Goal: Find specific page/section

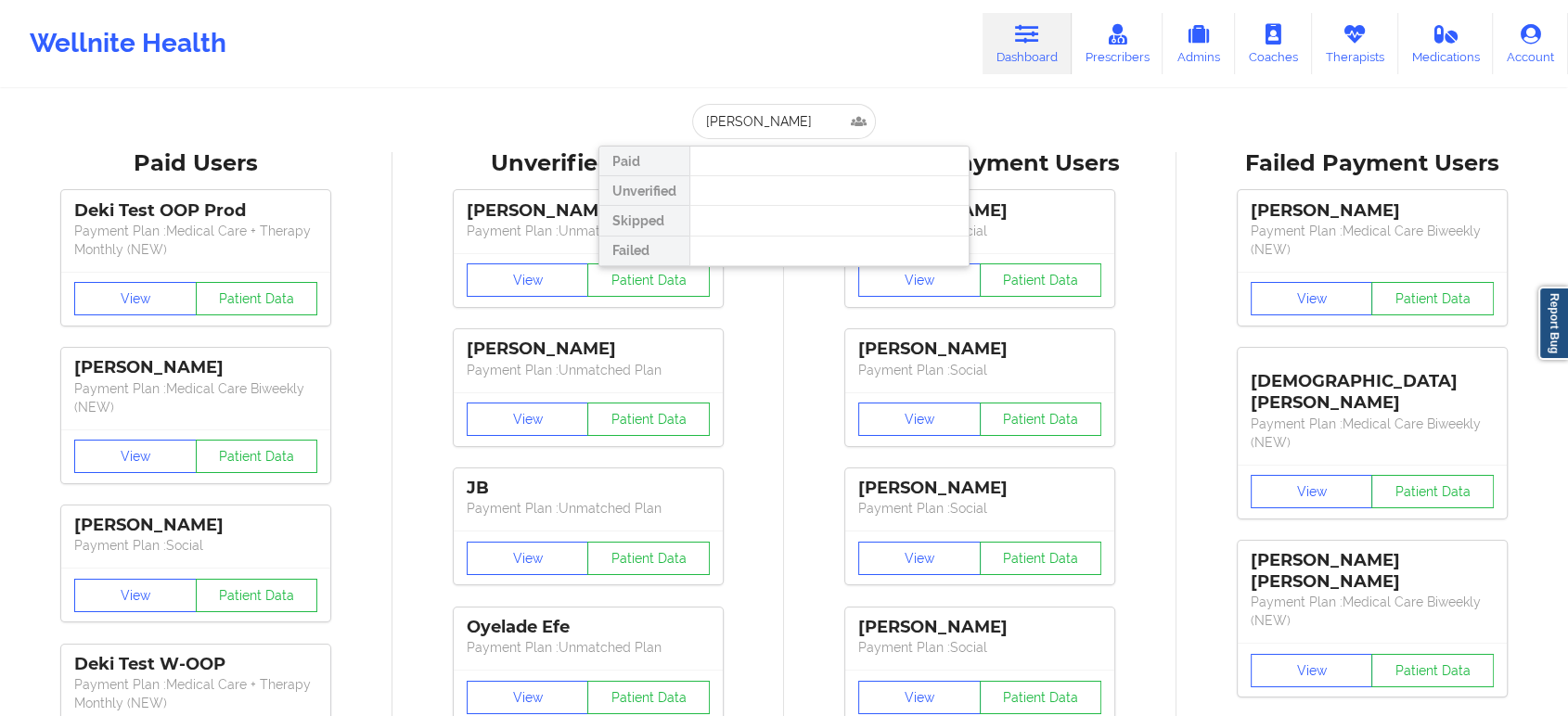
type input "[PERSON_NAME]"
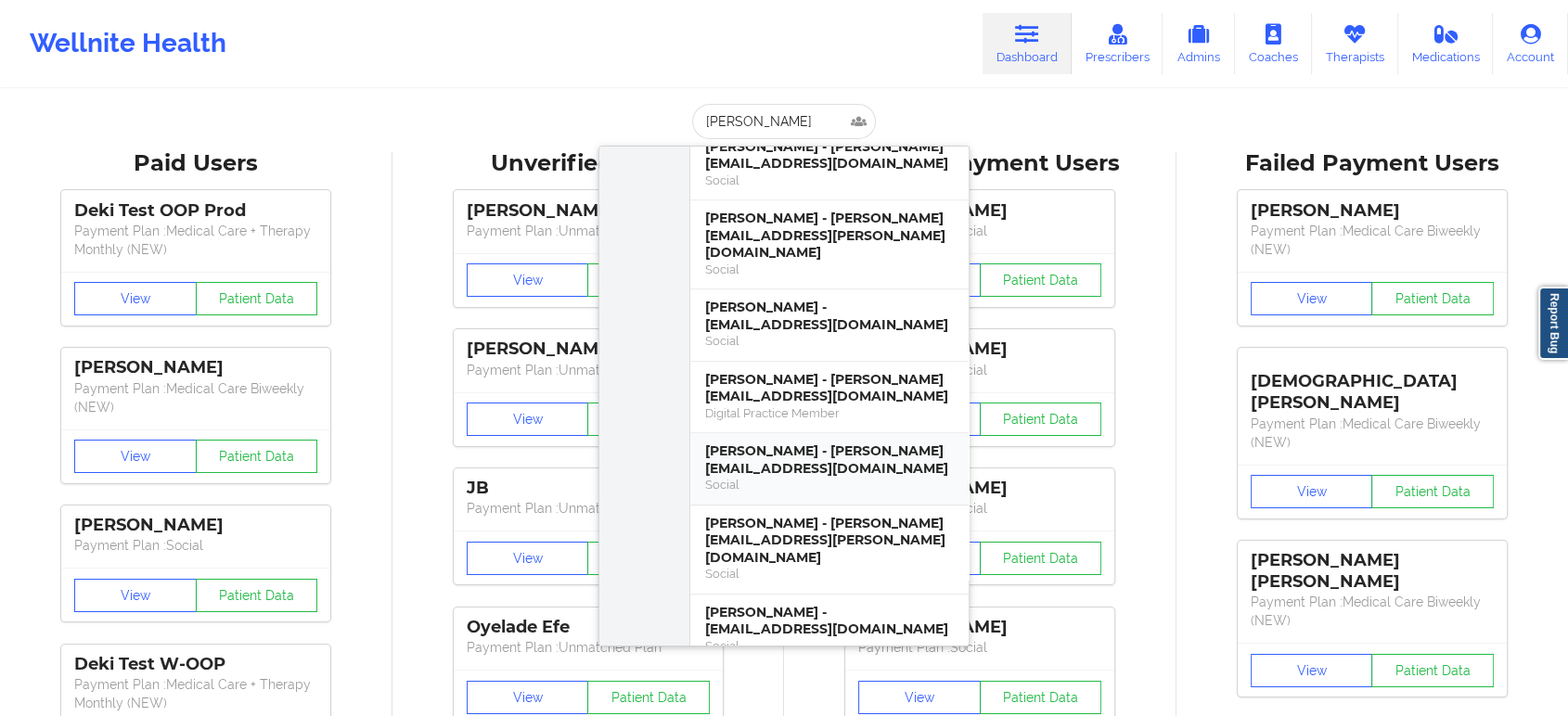
scroll to position [1959, 0]
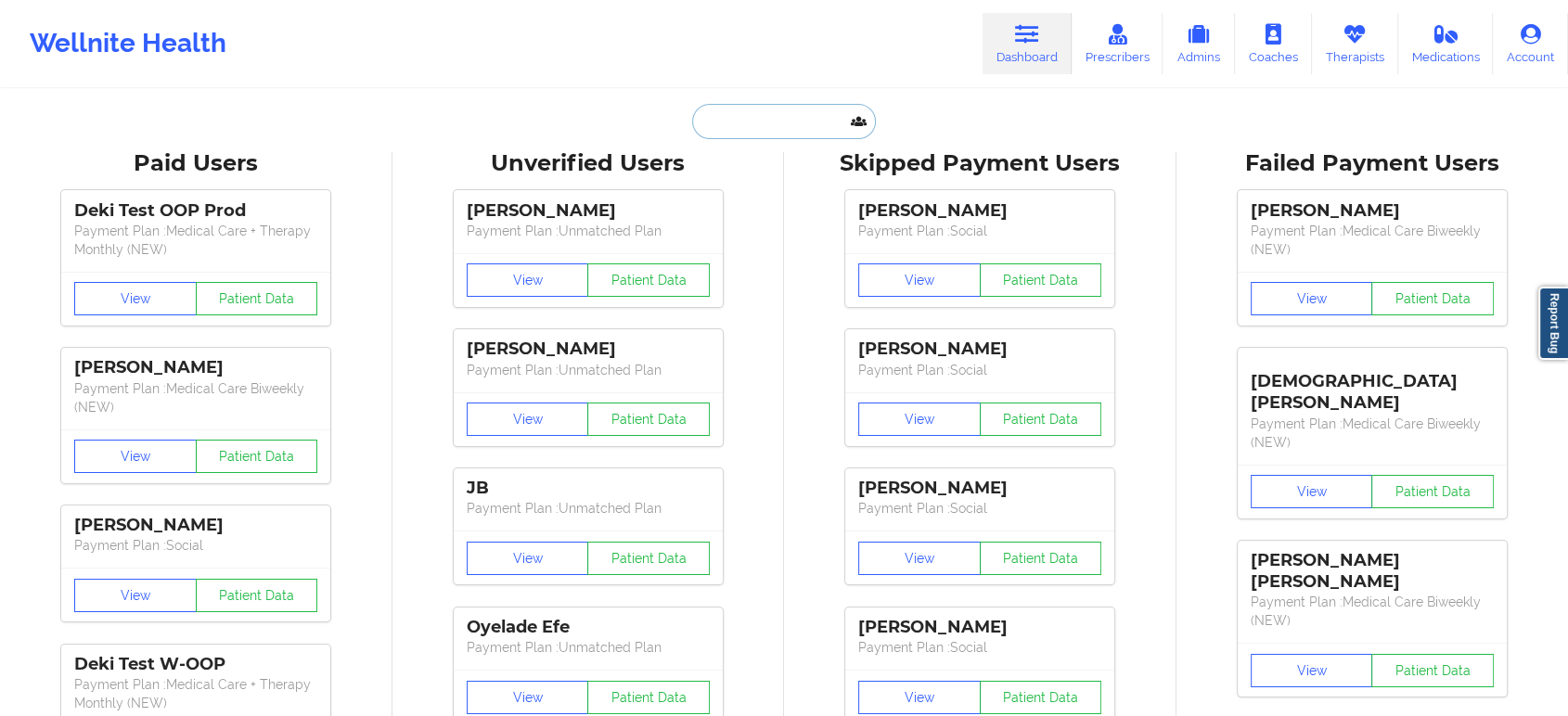
paste input "[PERSON_NAME]"
type input "[PERSON_NAME]"
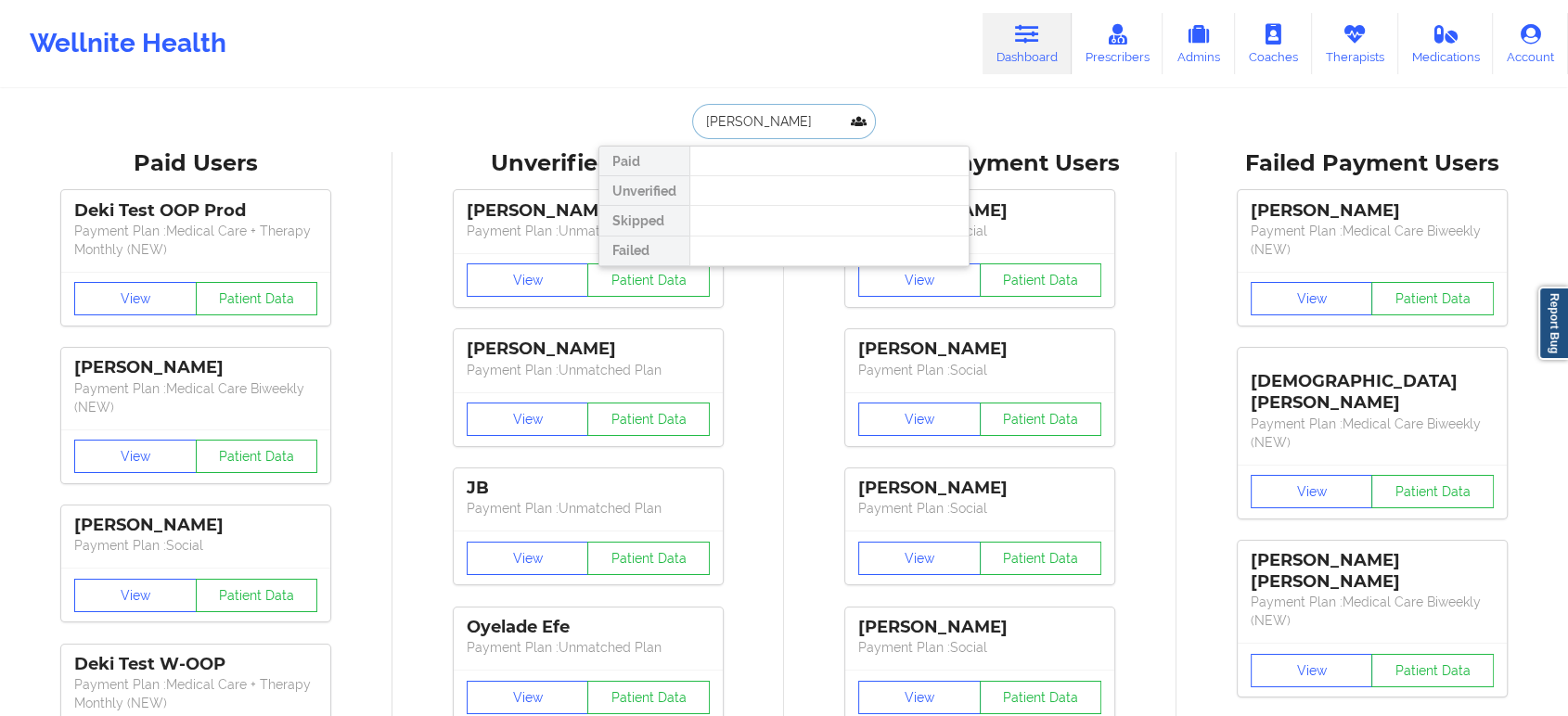
scroll to position [0, 0]
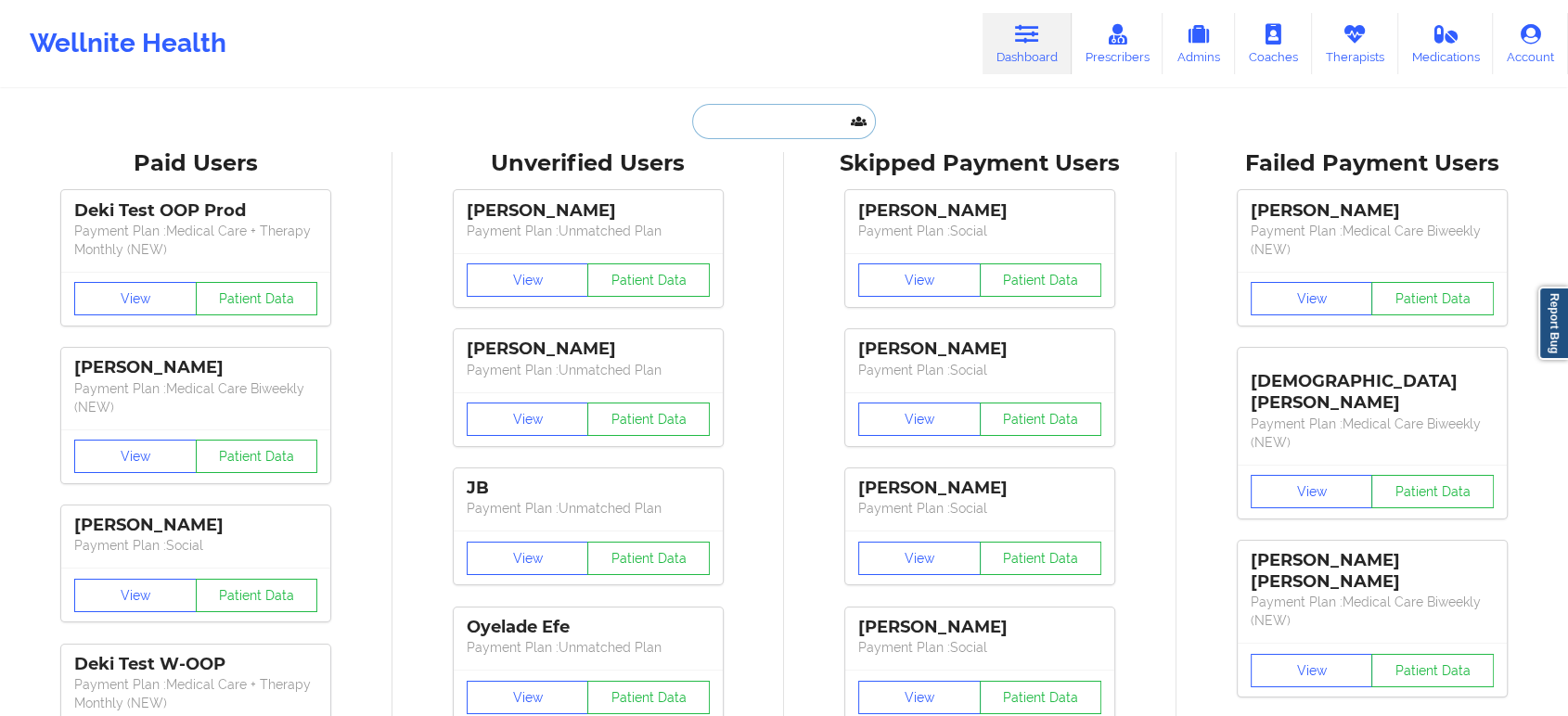
paste input "[PERSON_NAME][EMAIL_ADDRESS][DOMAIN_NAME]"
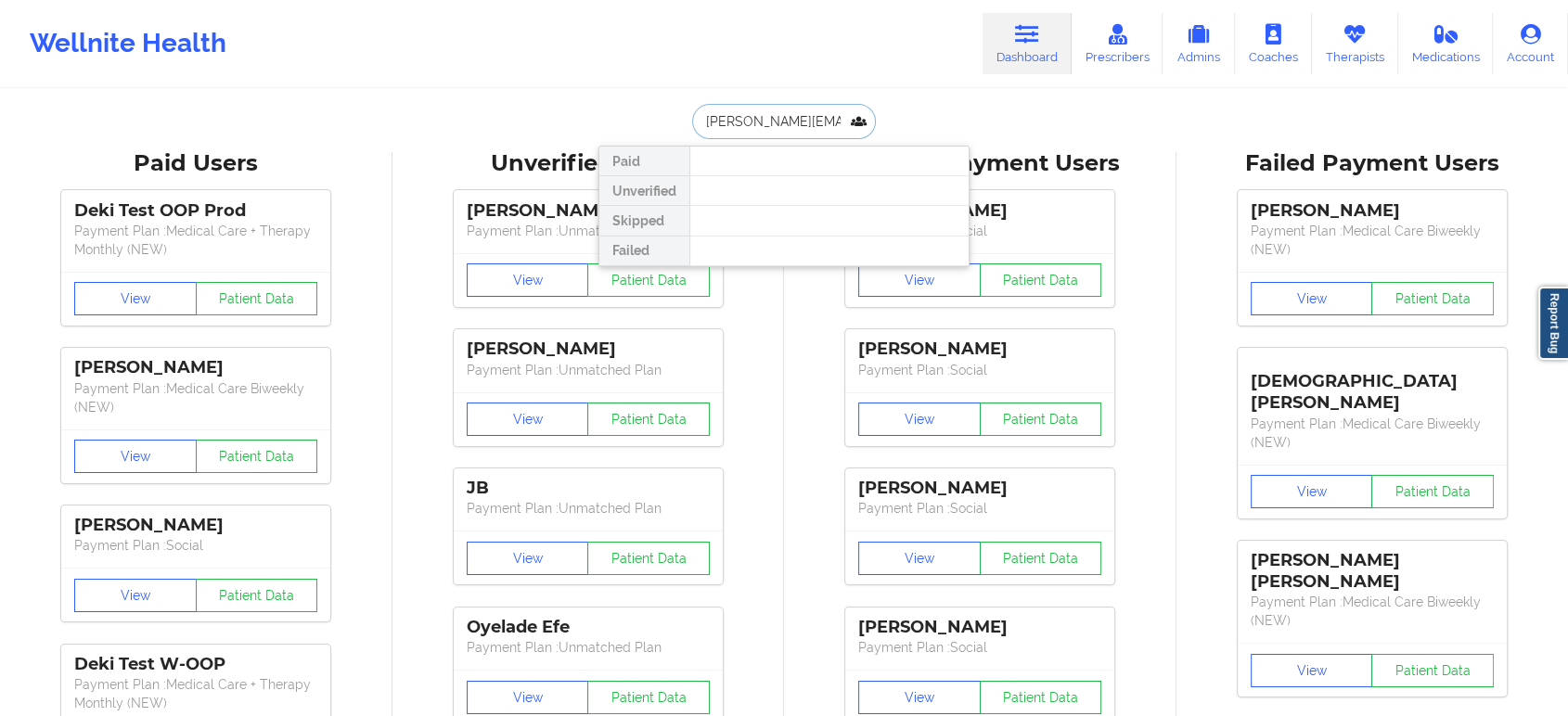
paste input "[EMAIL_ADDRESS][DOMAIN_NAME]"
type input "[EMAIL_ADDRESS][DOMAIN_NAME]"
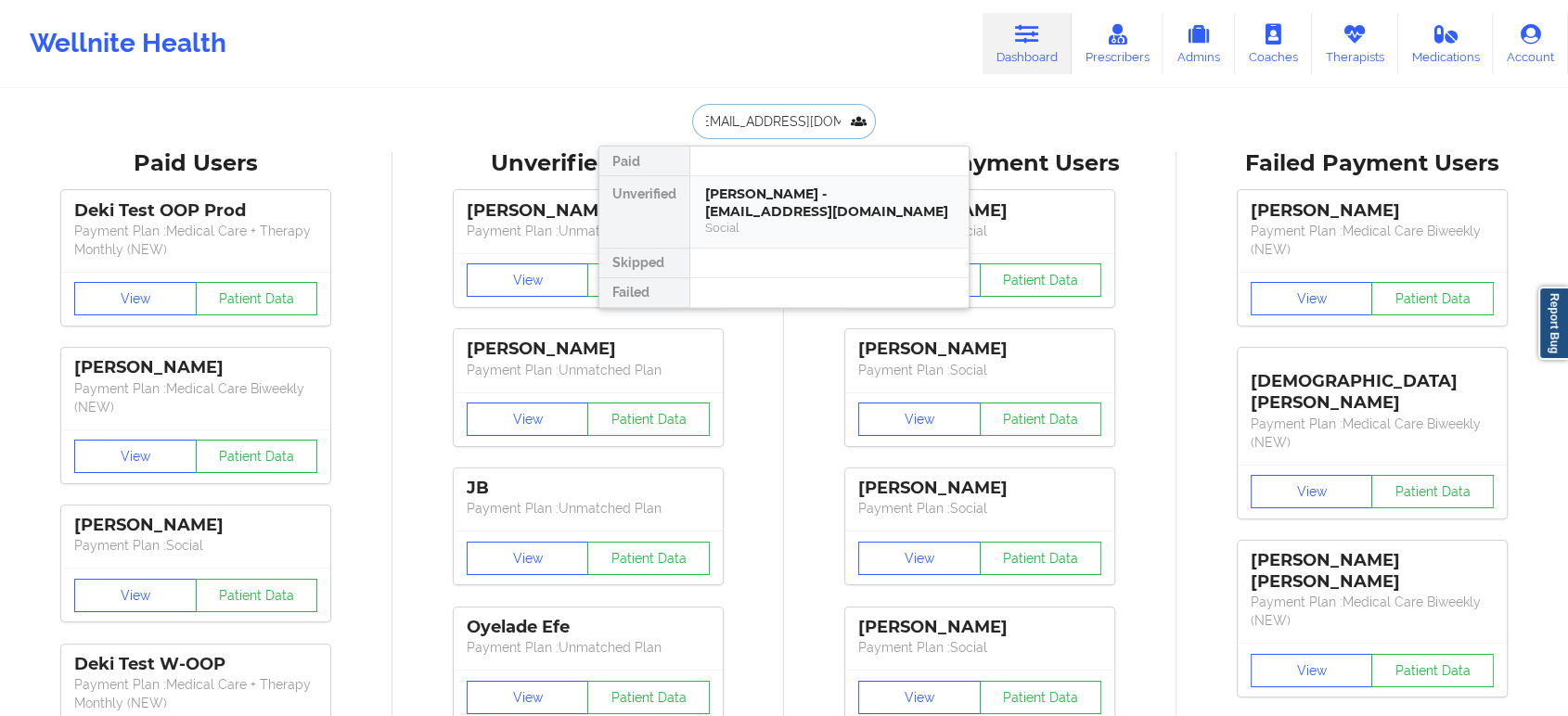
click at [797, 222] on div "Social" at bounding box center [829, 228] width 249 height 16
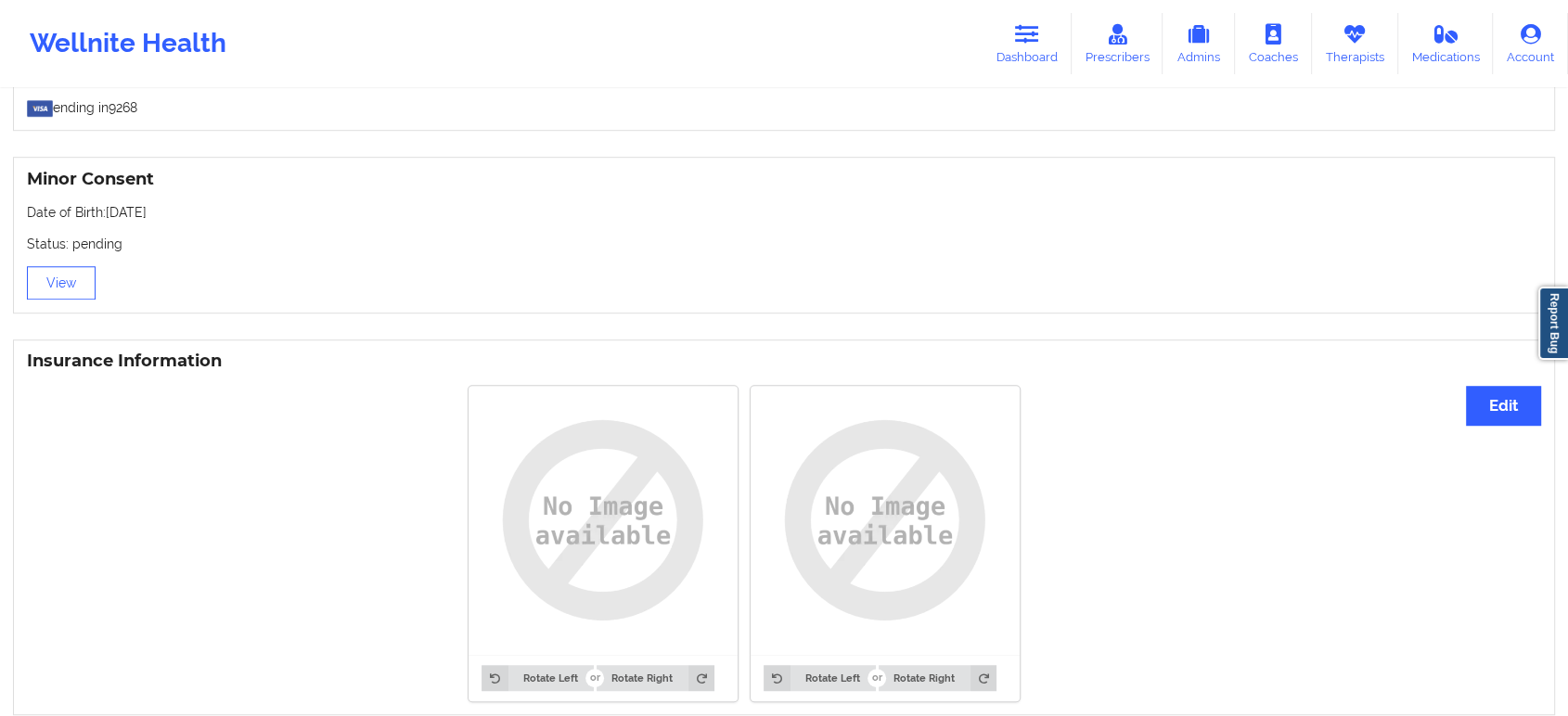
scroll to position [1134, 0]
drag, startPoint x: 1039, startPoint y: 599, endPoint x: 1057, endPoint y: 581, distance: 25.6
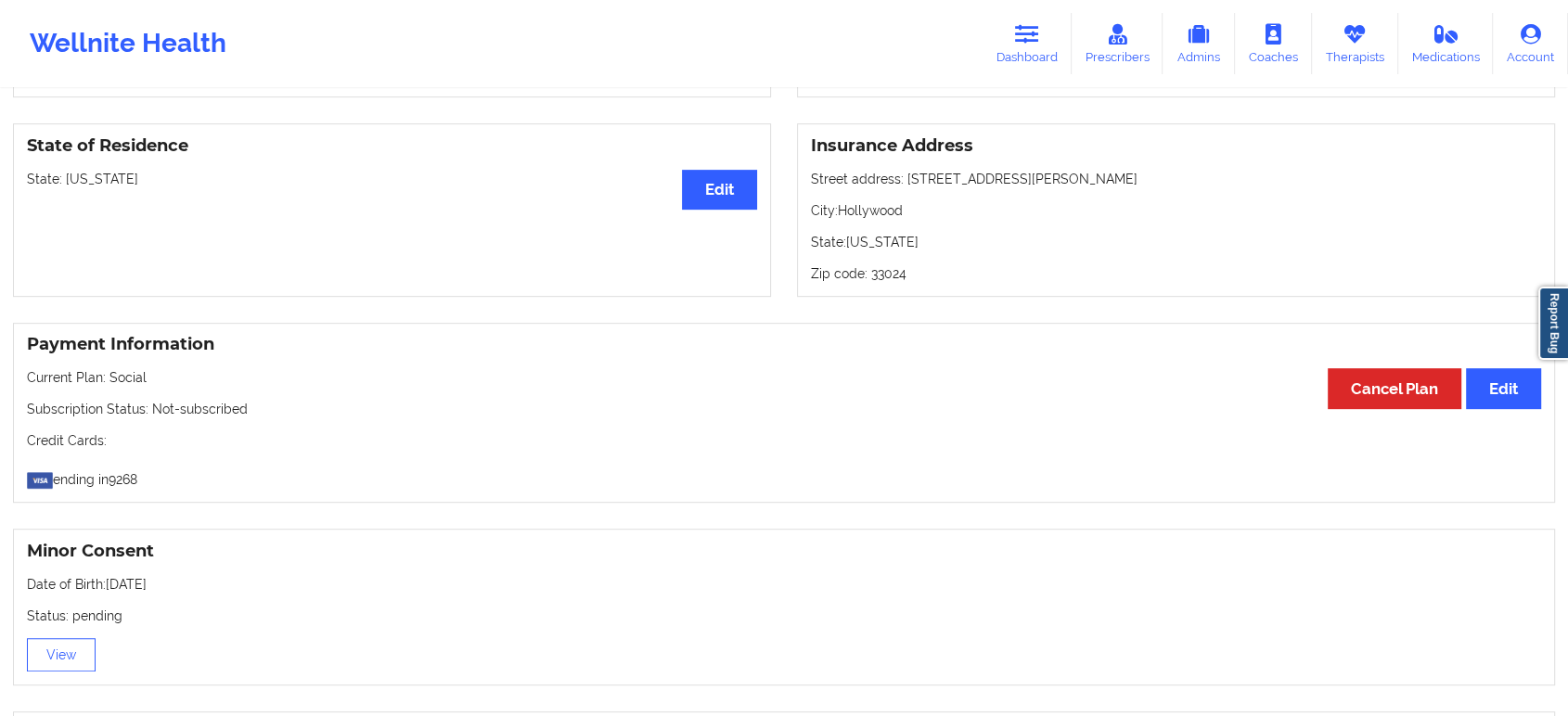
scroll to position [0, 0]
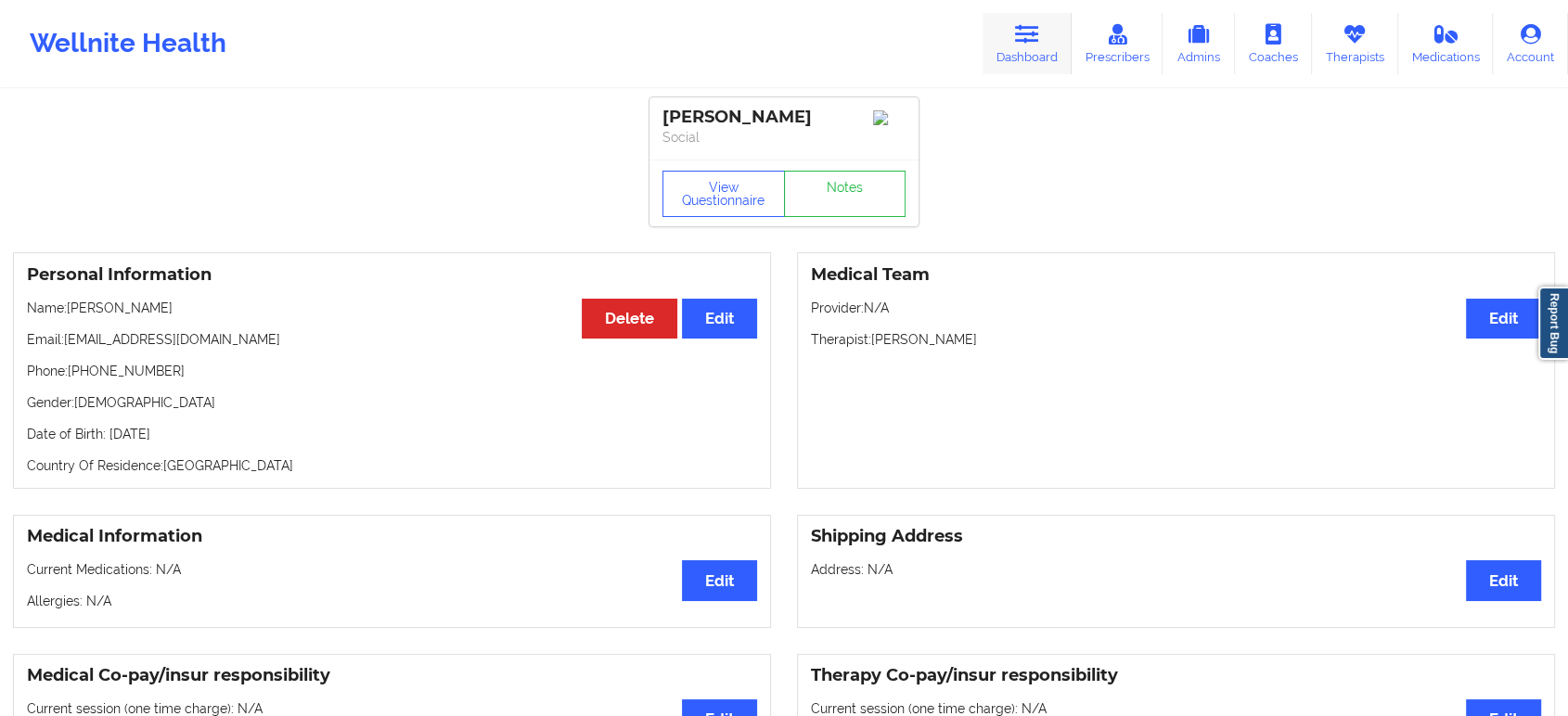
click at [1029, 54] on link "Dashboard" at bounding box center [1027, 43] width 89 height 61
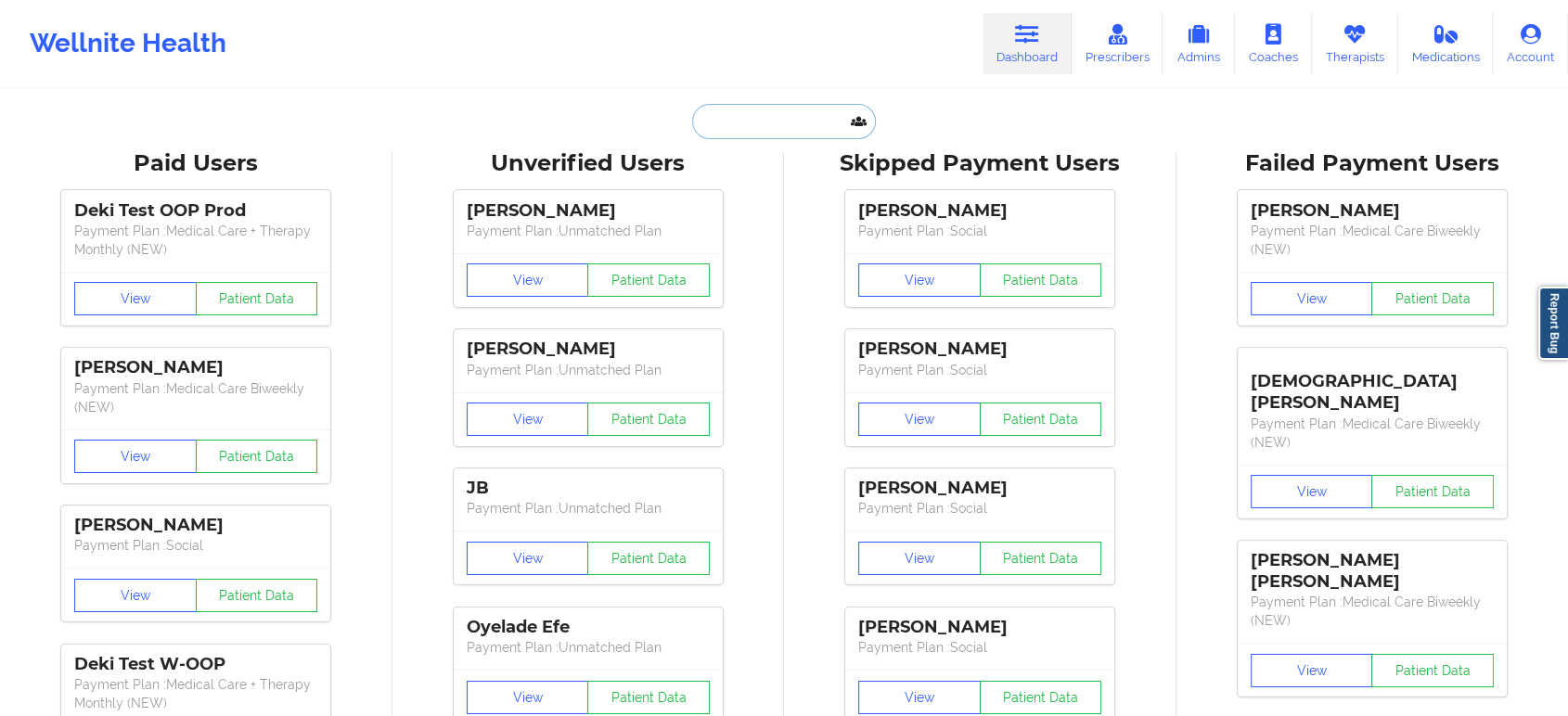
click at [809, 125] on input "text" at bounding box center [784, 121] width 184 height 35
paste input "[PERSON_NAME][EMAIL_ADDRESS][PERSON_NAME][DOMAIN_NAME]"
type input "[PERSON_NAME][EMAIL_ADDRESS][PERSON_NAME][DOMAIN_NAME]"
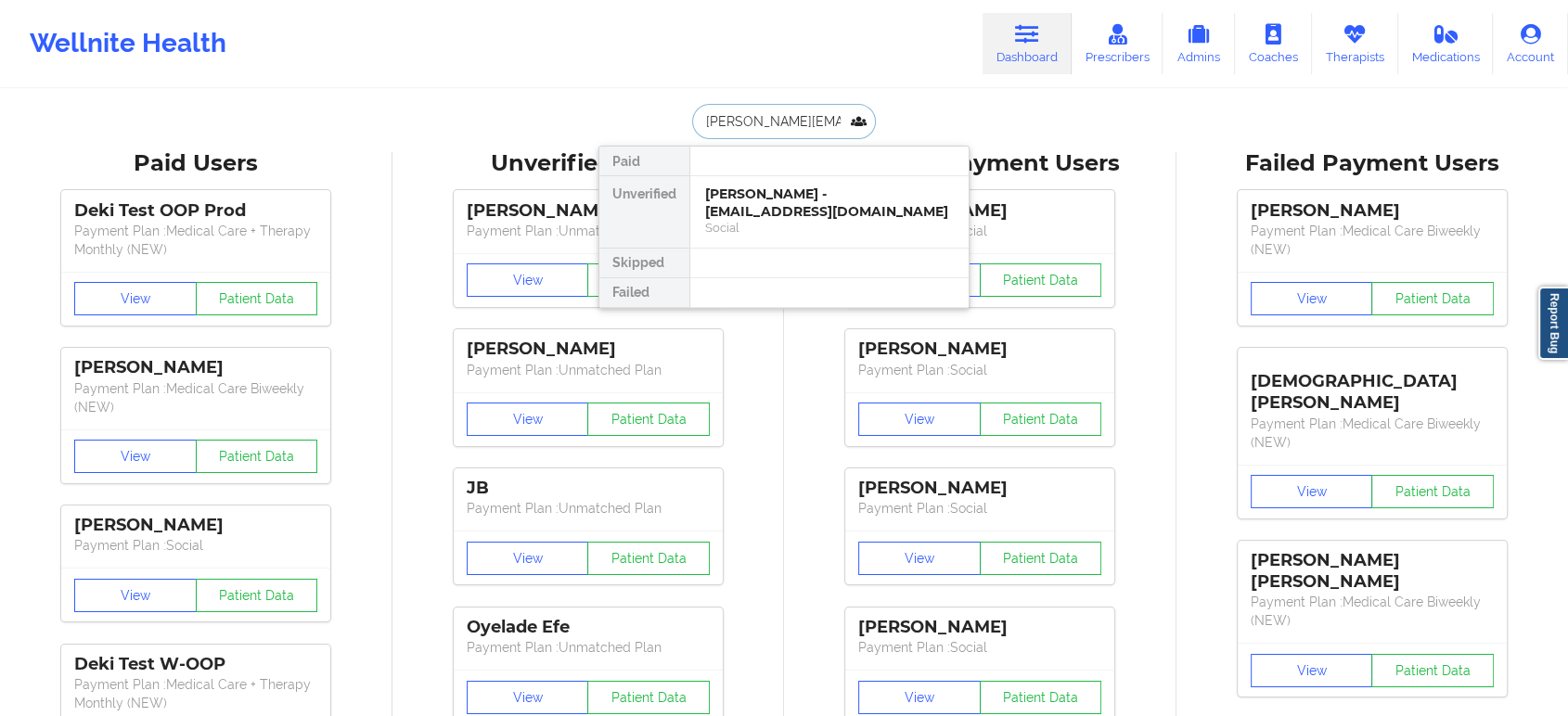
scroll to position [0, 6]
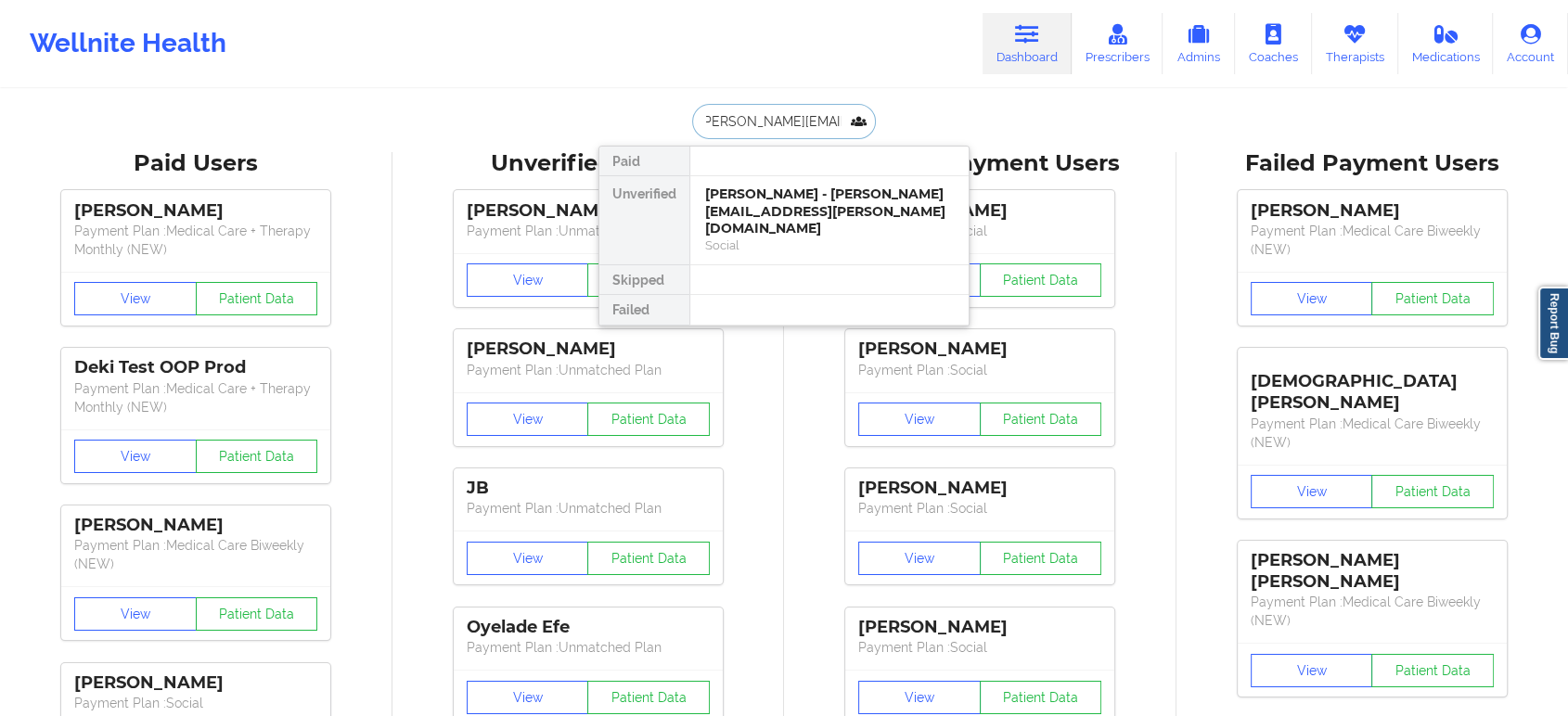
click at [788, 208] on div "[PERSON_NAME] - [PERSON_NAME][EMAIL_ADDRESS][PERSON_NAME][DOMAIN_NAME]" at bounding box center [829, 212] width 249 height 52
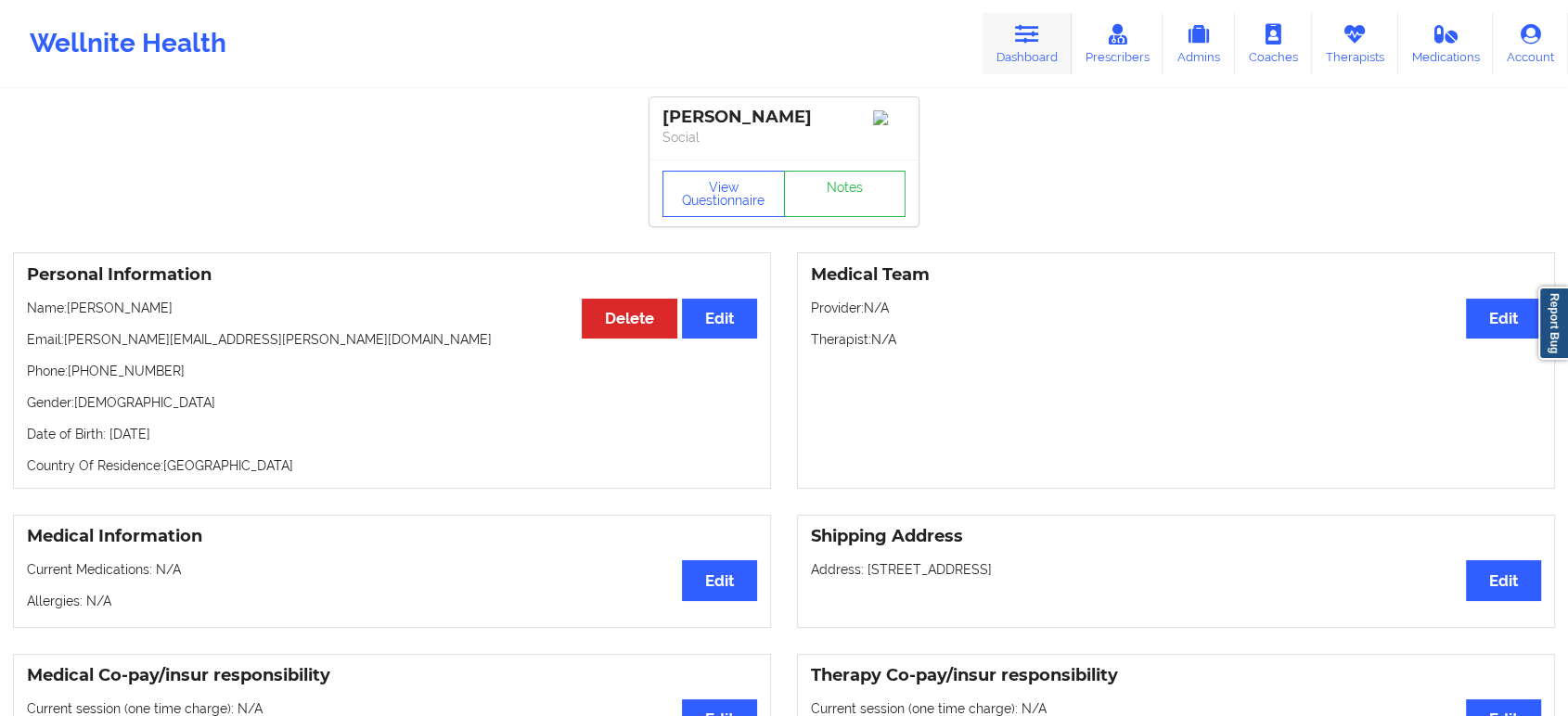
click at [1026, 54] on link "Dashboard" at bounding box center [1027, 43] width 89 height 61
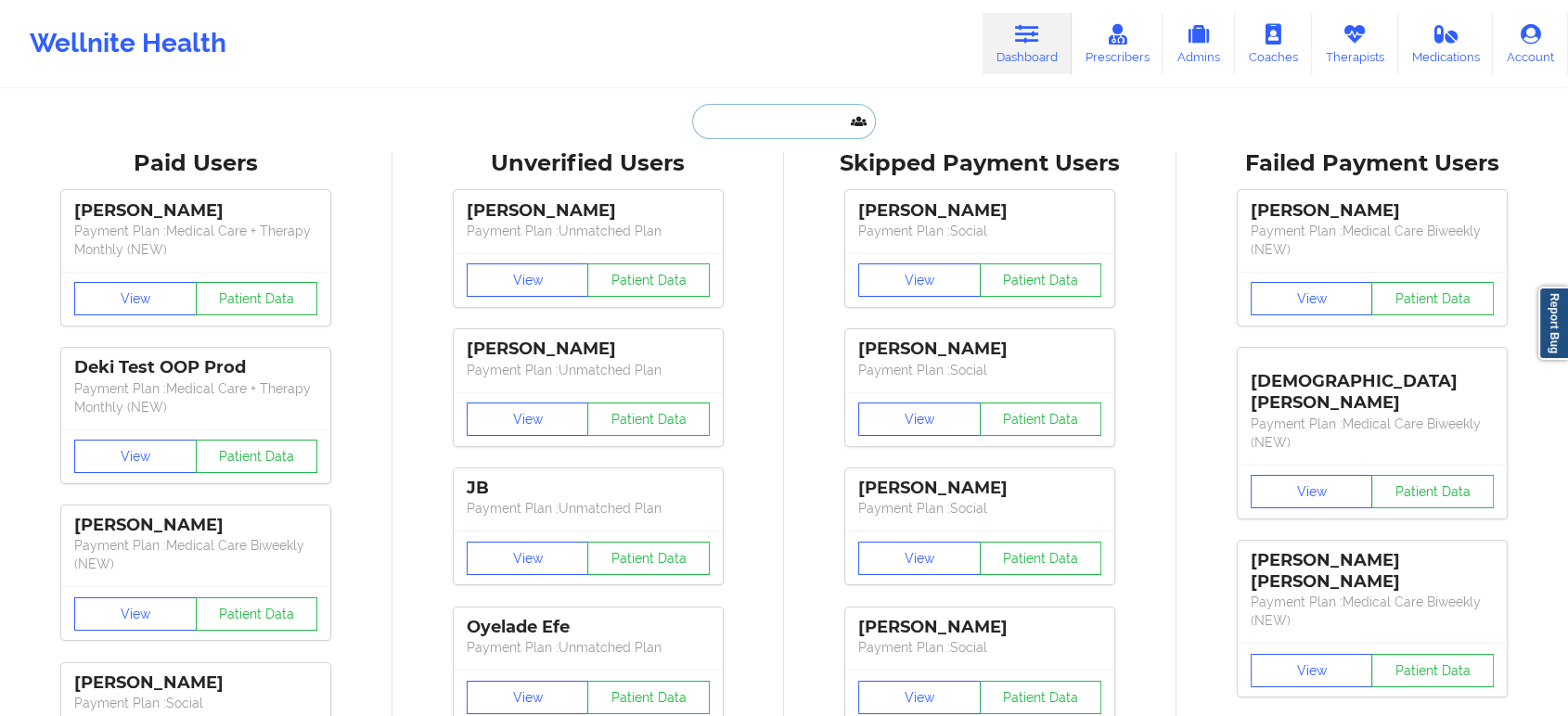
click at [774, 116] on input "text" at bounding box center [784, 121] width 184 height 35
paste input "[PERSON_NAME]"
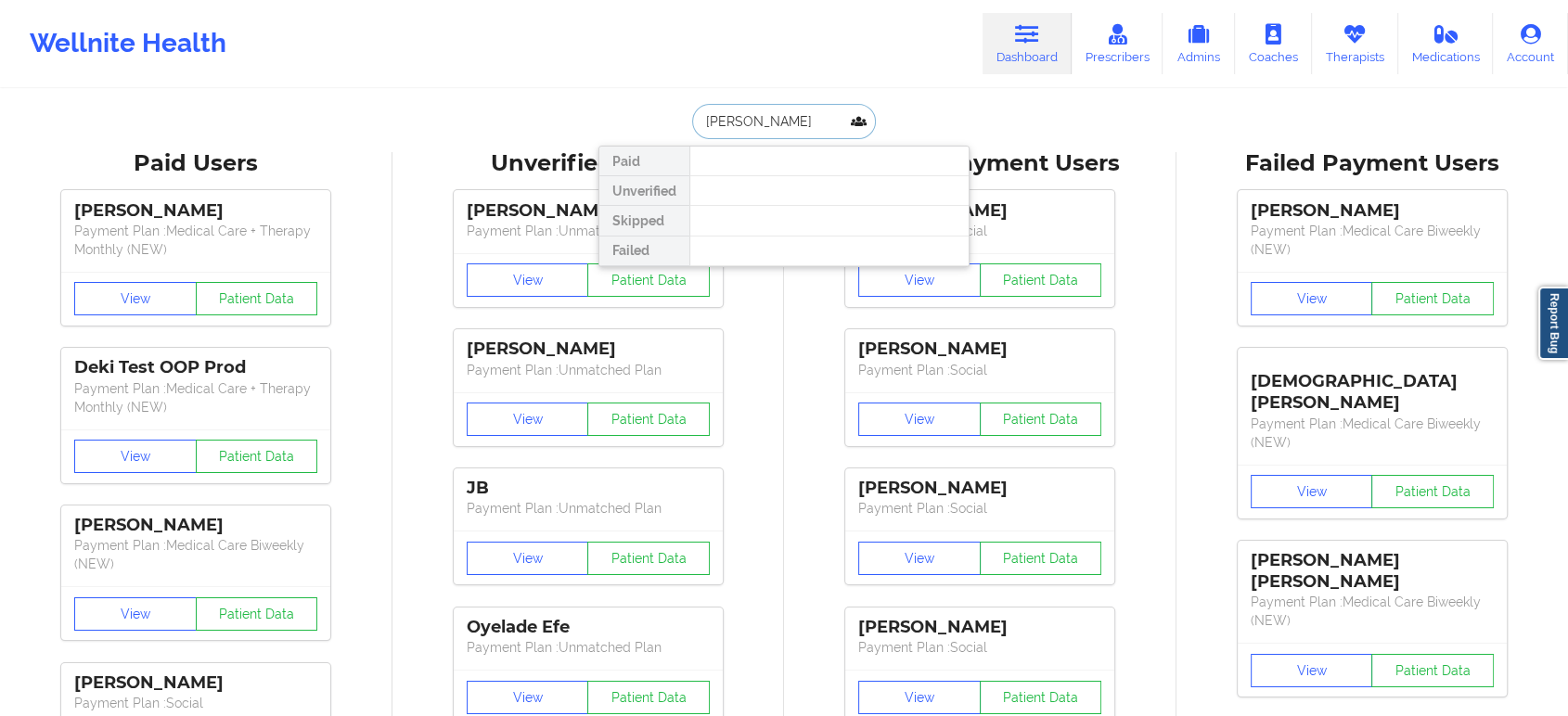
type input "[PERSON_NAME]"
